Goal: Task Accomplishment & Management: Complete application form

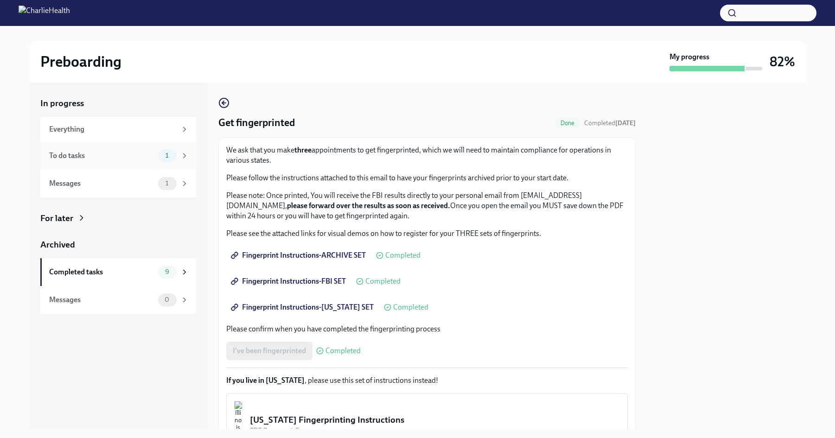
click at [151, 161] on div "To do tasks 1" at bounding box center [119, 155] width 140 height 13
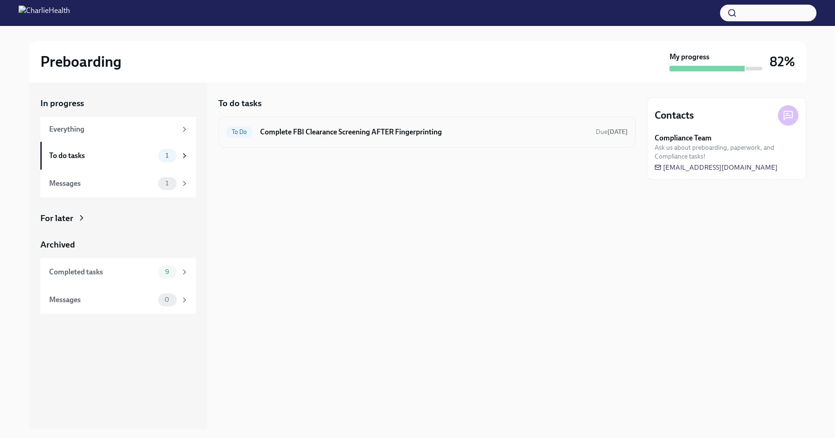
click at [424, 129] on h6 "Complete FBI Clearance Screening AFTER Fingerprinting" at bounding box center [424, 132] width 328 height 10
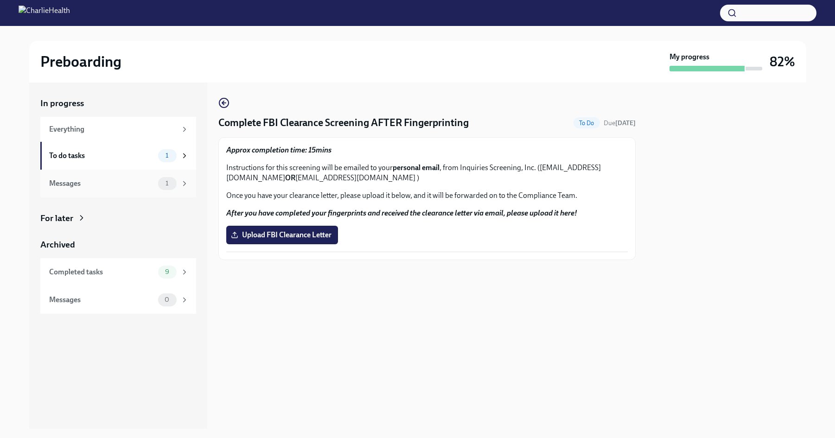
click at [128, 181] on div "Messages" at bounding box center [101, 184] width 105 height 10
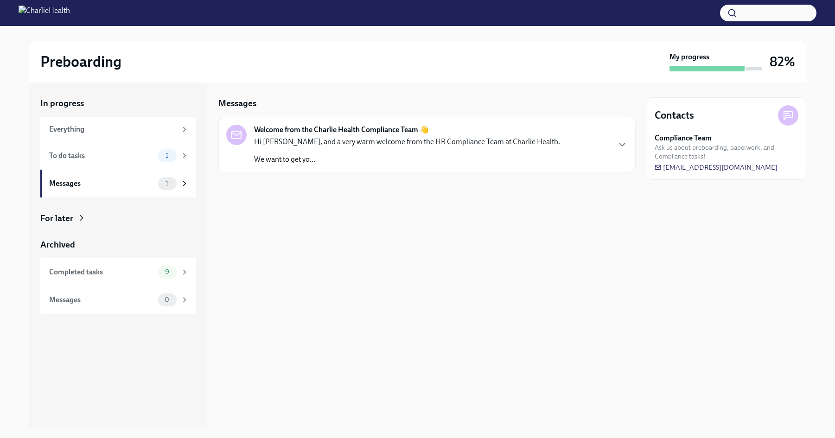
click at [323, 154] on p "We want to get yo..." at bounding box center [407, 159] width 306 height 10
